Goal: Task Accomplishment & Management: Use online tool/utility

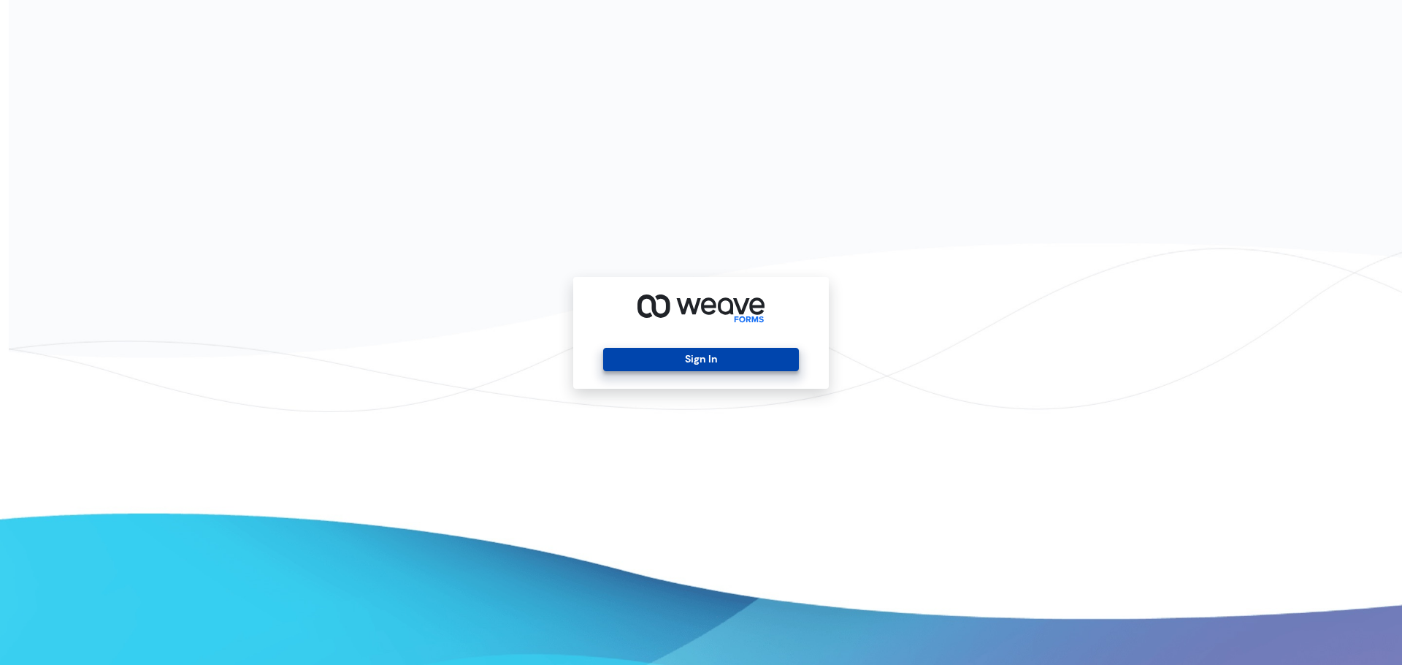
drag, startPoint x: 775, startPoint y: 372, endPoint x: 776, endPoint y: 359, distance: 12.4
click at [775, 371] on div "Sign In" at bounding box center [701, 333] width 256 height 112
click at [776, 359] on button "Sign In" at bounding box center [700, 359] width 195 height 23
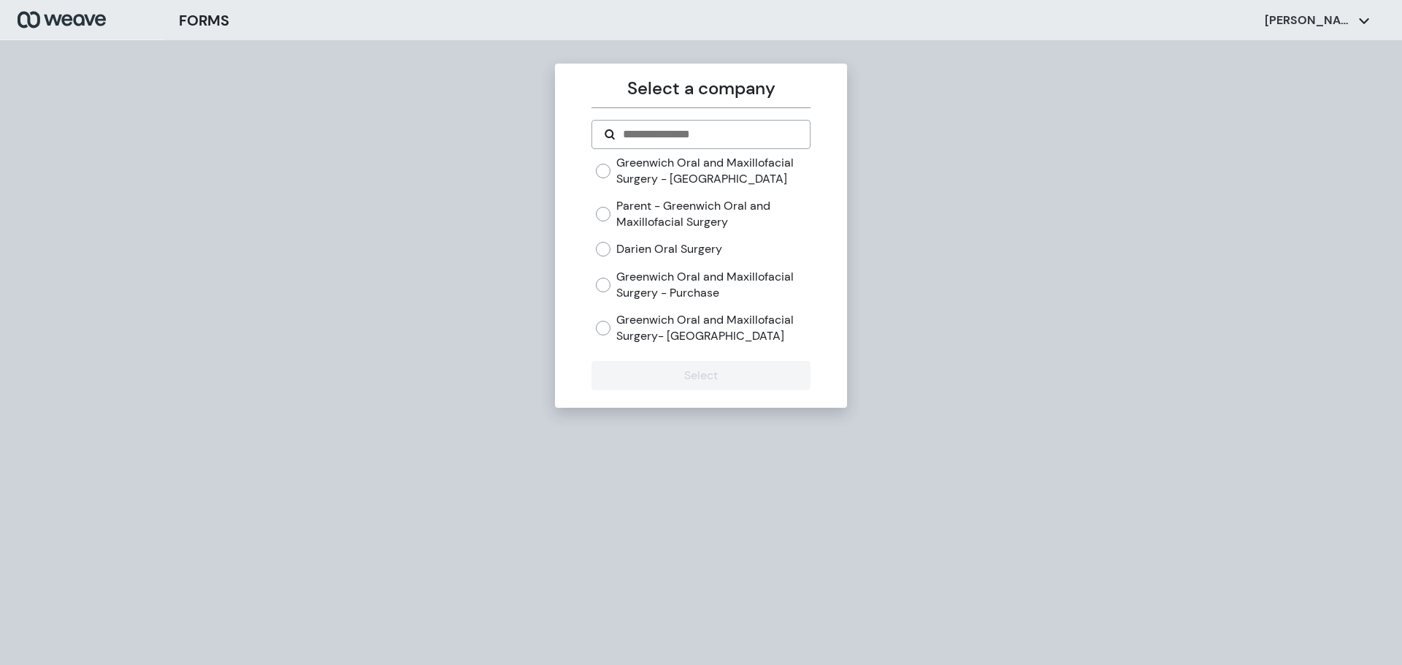
click at [695, 256] on label "Darien Oral Surgery" at bounding box center [669, 249] width 106 height 16
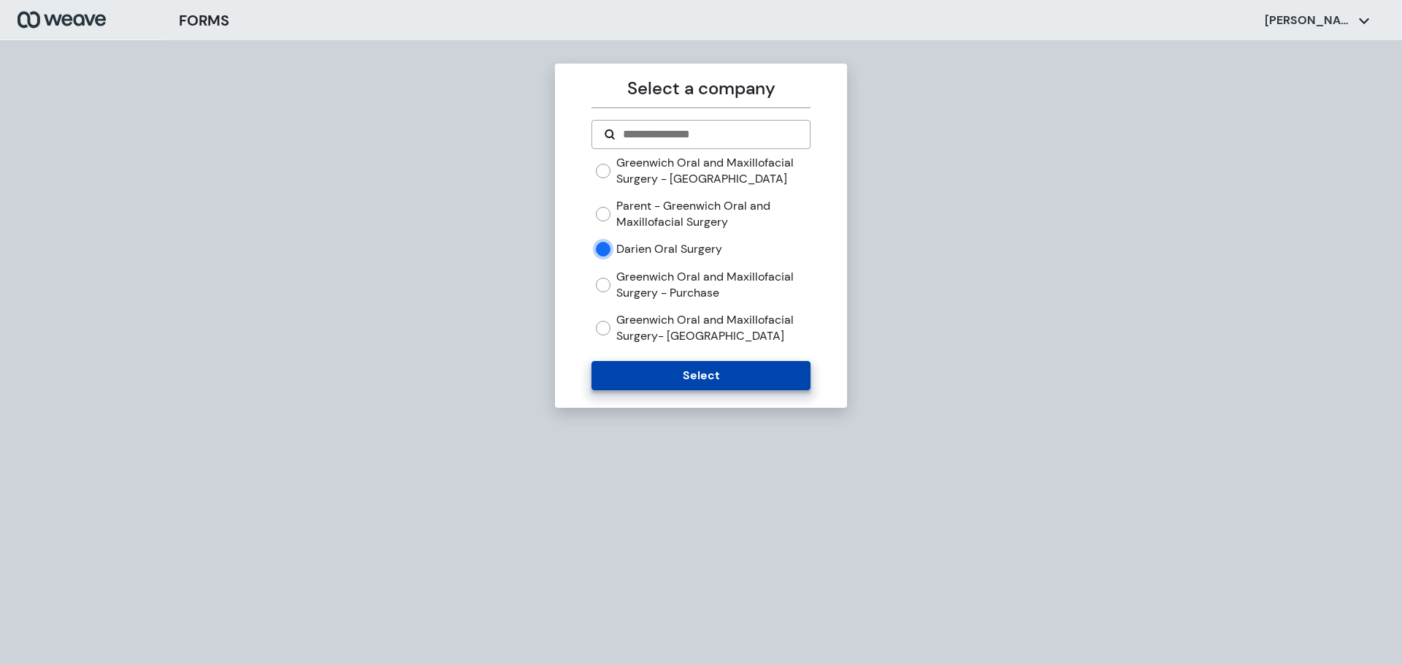
click at [689, 371] on button "Select" at bounding box center [700, 375] width 218 height 29
